Goal: Navigation & Orientation: Find specific page/section

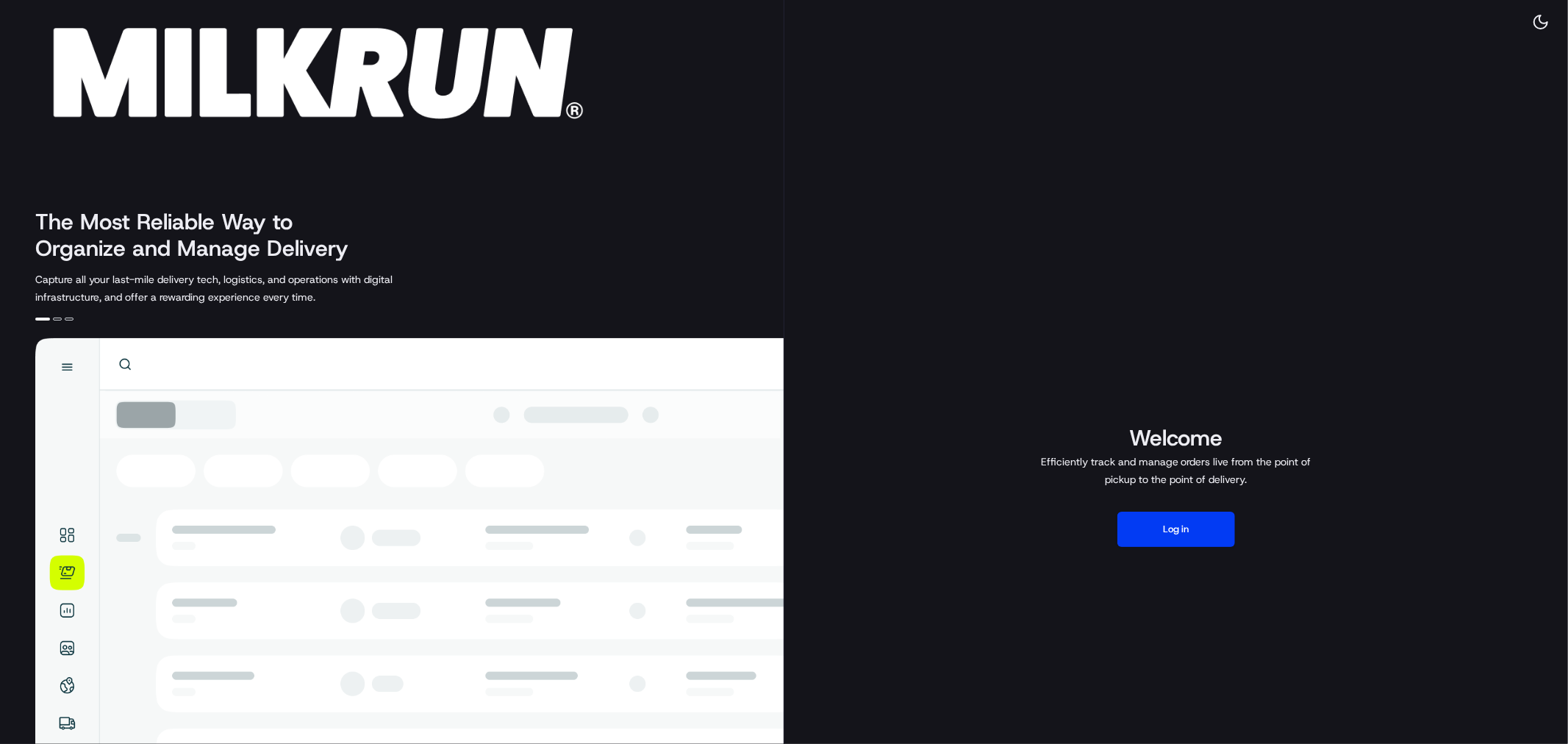
drag, startPoint x: 1159, startPoint y: 511, endPoint x: 1138, endPoint y: 505, distance: 21.8
click at [1155, 510] on div "Welcome Efficiently track and manage orders live from the point of pickup to th…" at bounding box center [1177, 485] width 784 height 970
click at [1150, 525] on button "Log in" at bounding box center [1176, 528] width 117 height 35
